Goal: Navigation & Orientation: Find specific page/section

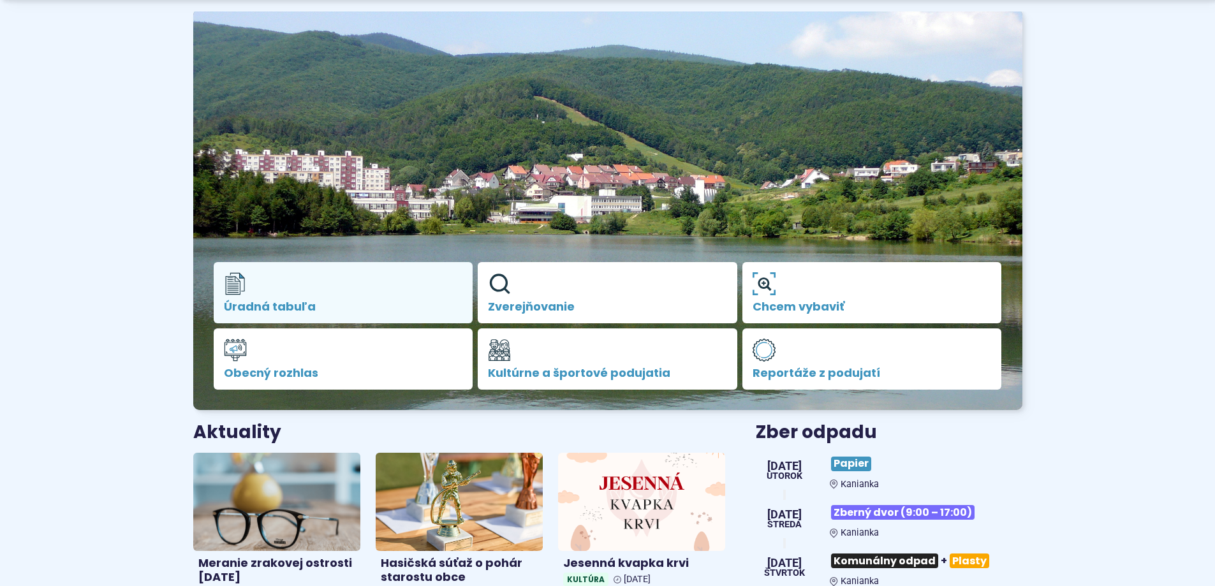
scroll to position [128, 0]
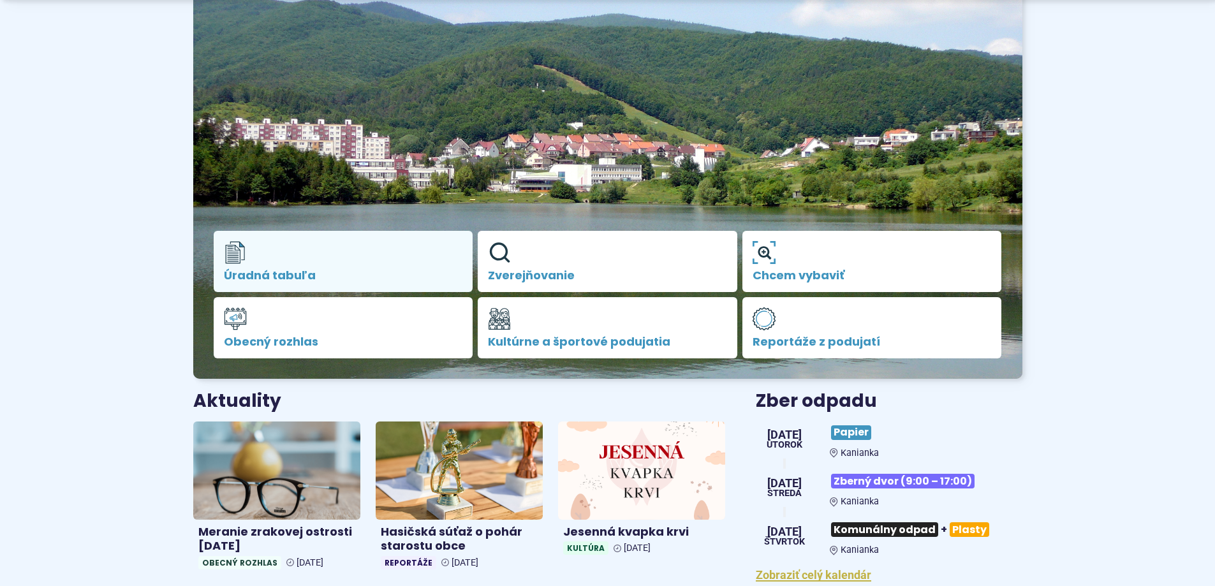
click at [366, 255] on link "Úradná tabuľa" at bounding box center [344, 261] width 260 height 61
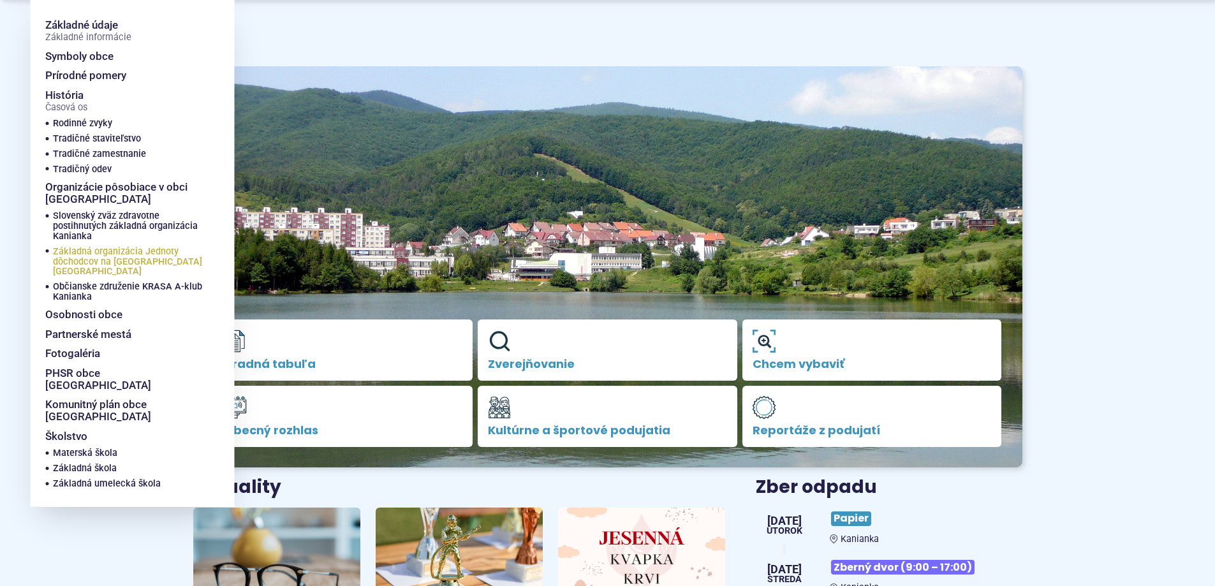
scroll to position [64, 0]
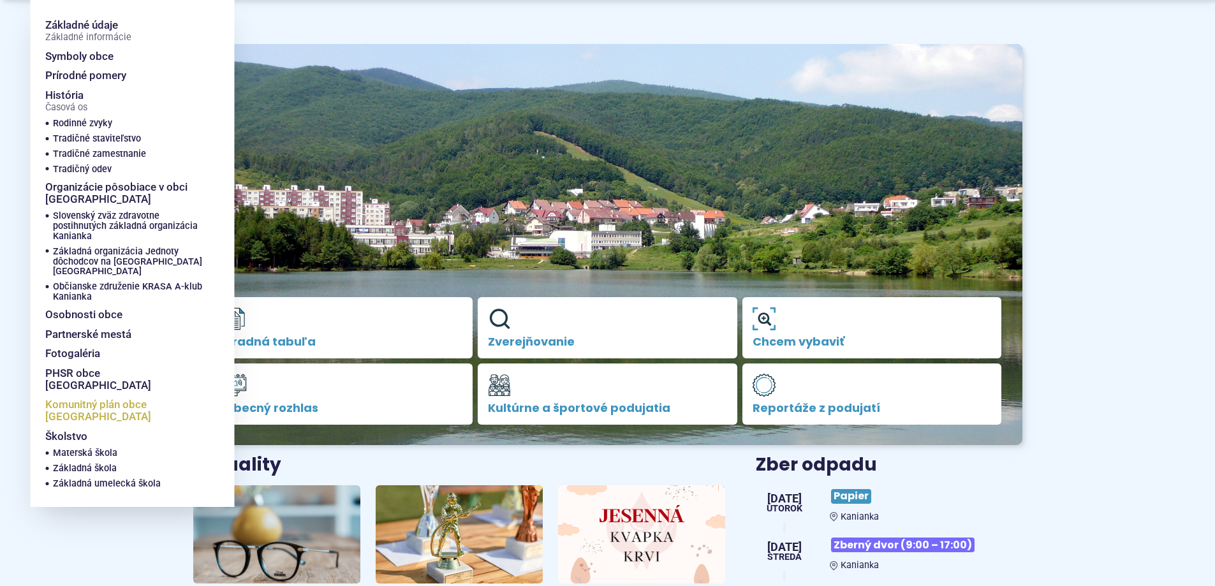
click at [85, 395] on span "Komunitný plán obce [GEOGRAPHIC_DATA]" at bounding box center [124, 410] width 158 height 31
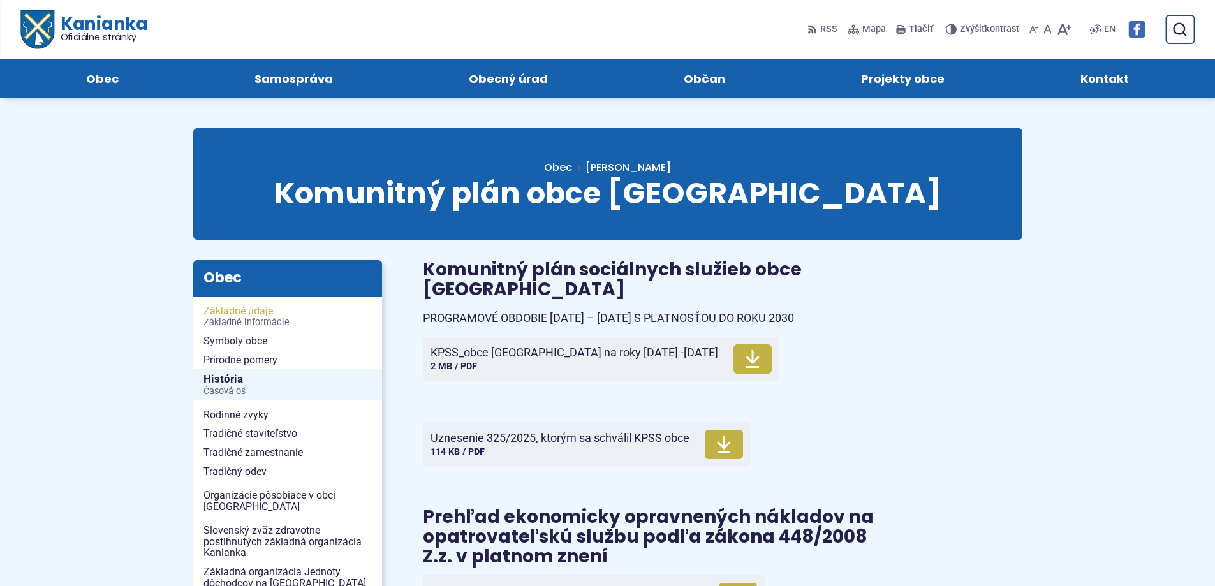
click at [232, 310] on span "Základné údaje Základné informácie" at bounding box center [288, 317] width 168 height 30
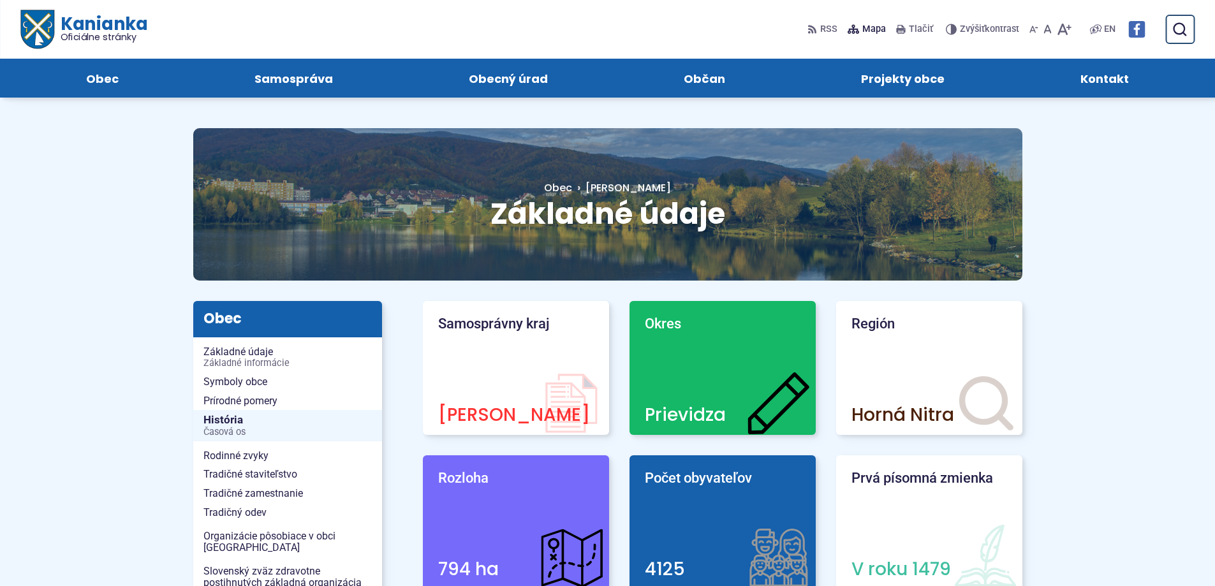
click at [875, 27] on span "Mapa" at bounding box center [875, 29] width 24 height 15
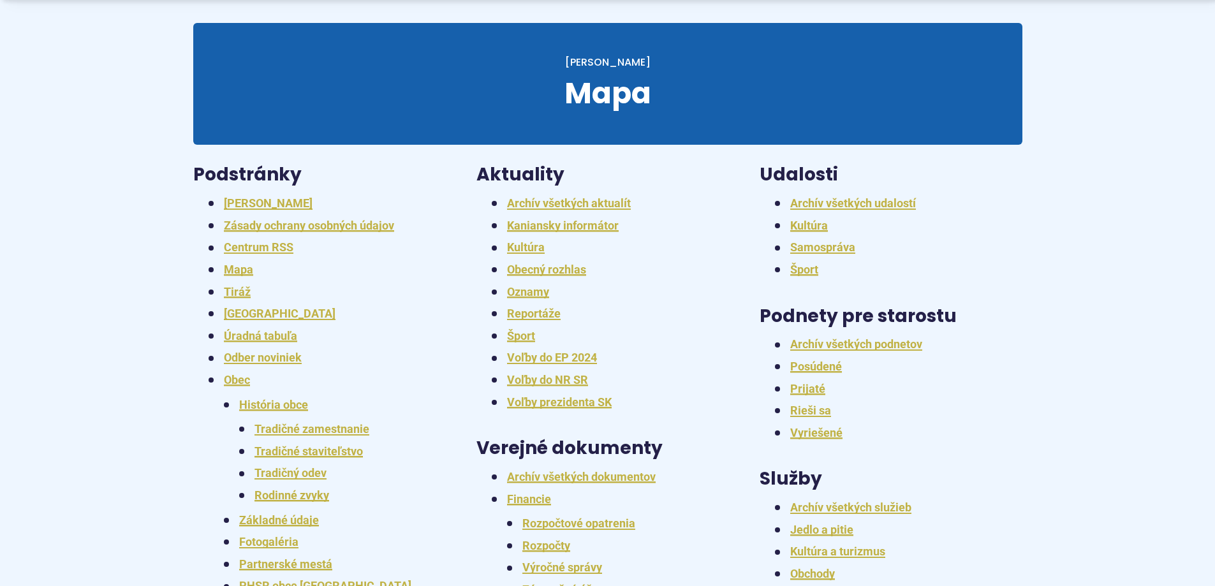
scroll to position [128, 0]
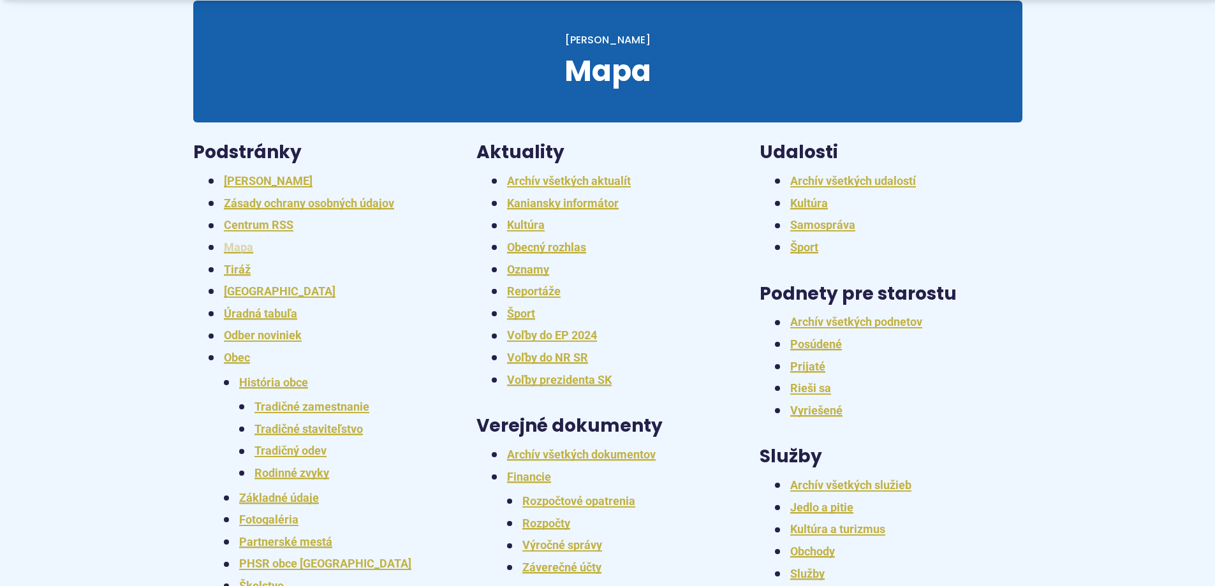
click at [235, 248] on link "Mapa" at bounding box center [238, 247] width 29 height 13
